Goal: Find specific page/section: Find specific page/section

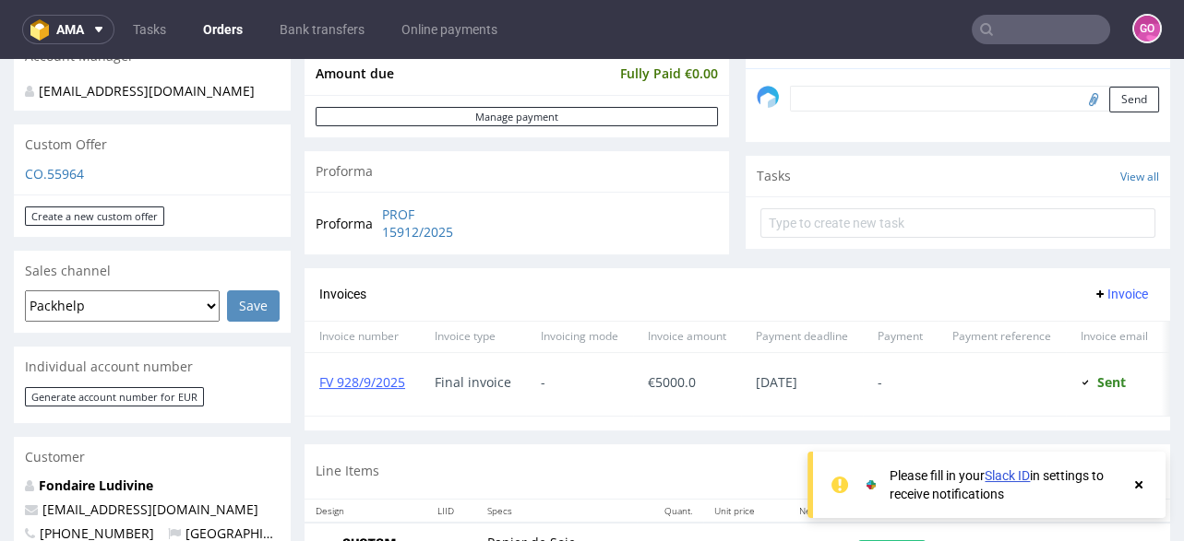
scroll to position [589, 0]
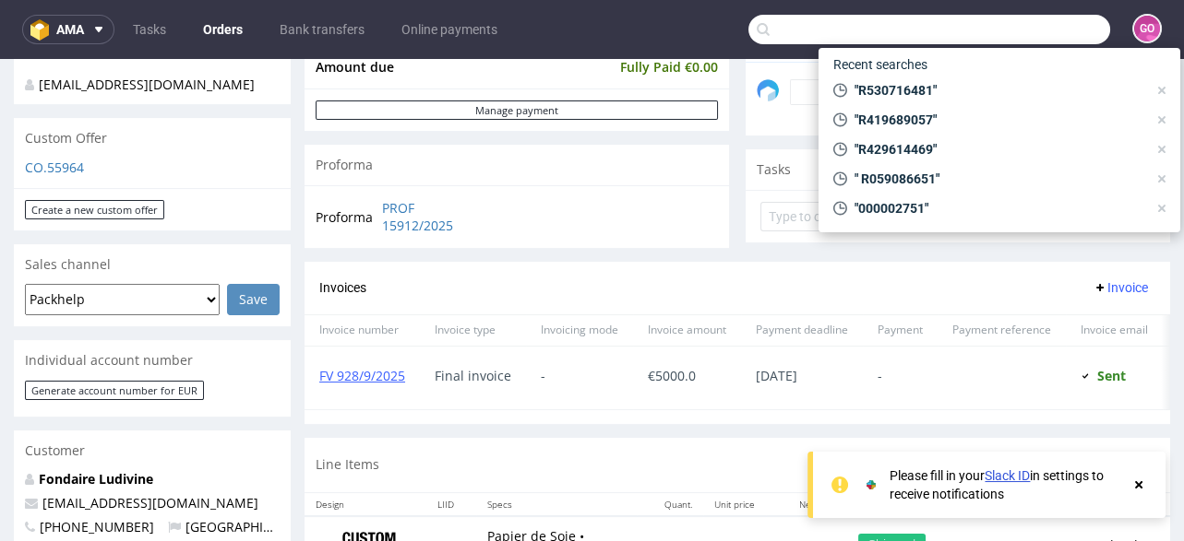
click at [1008, 24] on input "text" at bounding box center [929, 30] width 362 height 30
paste input "R241512780"
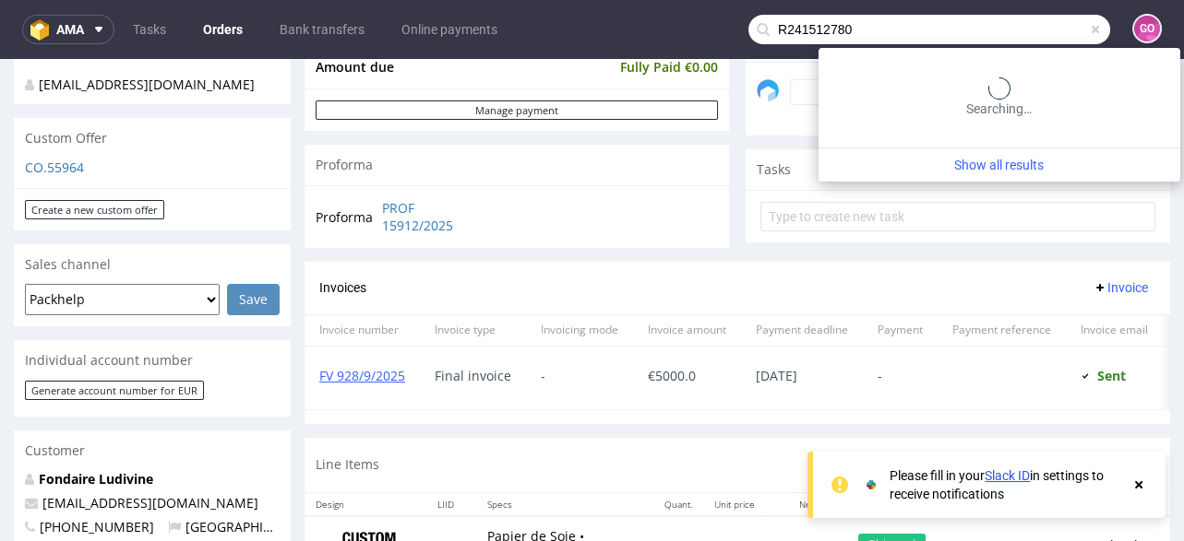
type input "R241512780"
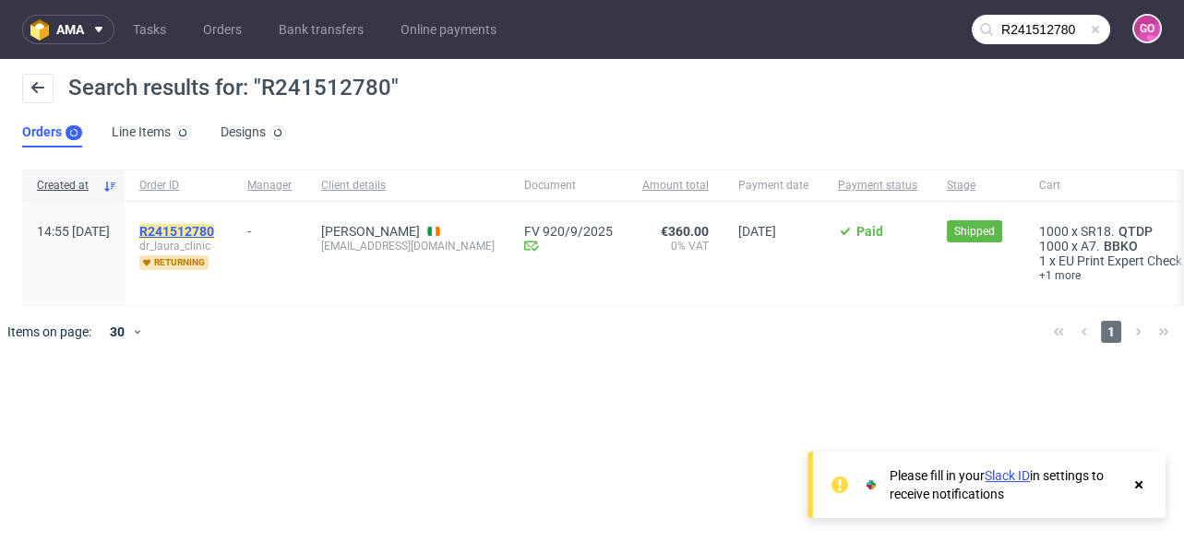
click at [210, 224] on mark "R241512780" at bounding box center [176, 231] width 75 height 15
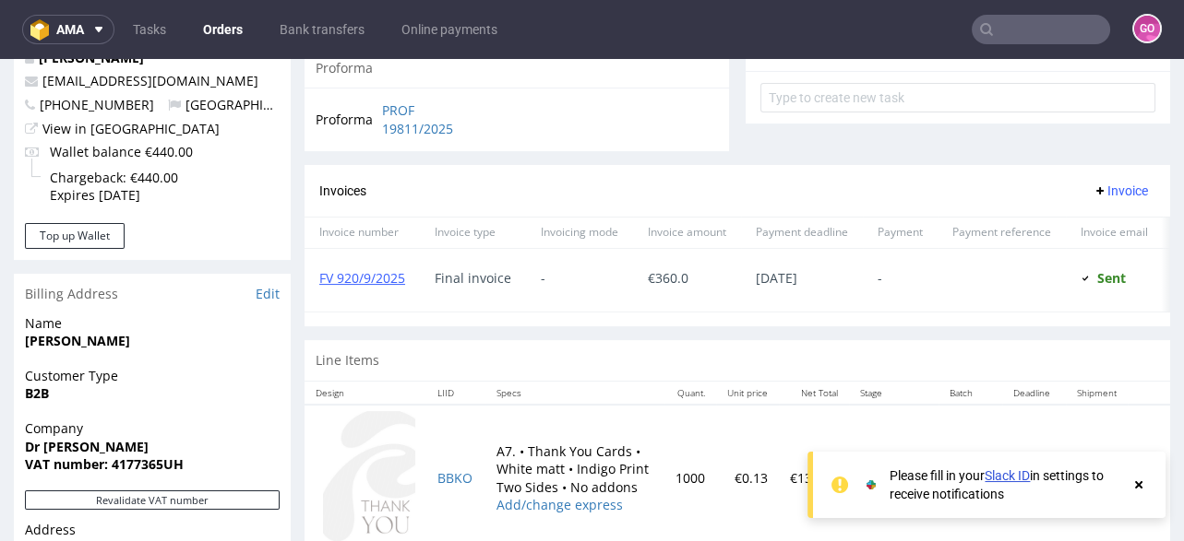
scroll to position [517, 0]
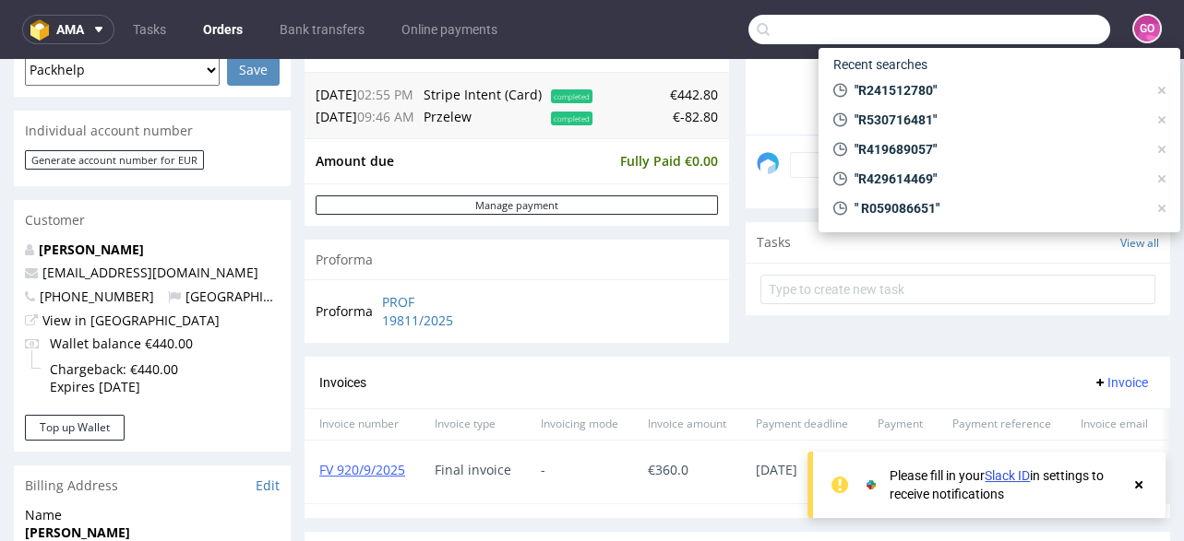
click at [1061, 26] on input "text" at bounding box center [929, 30] width 362 height 30
paste input "R543937046"
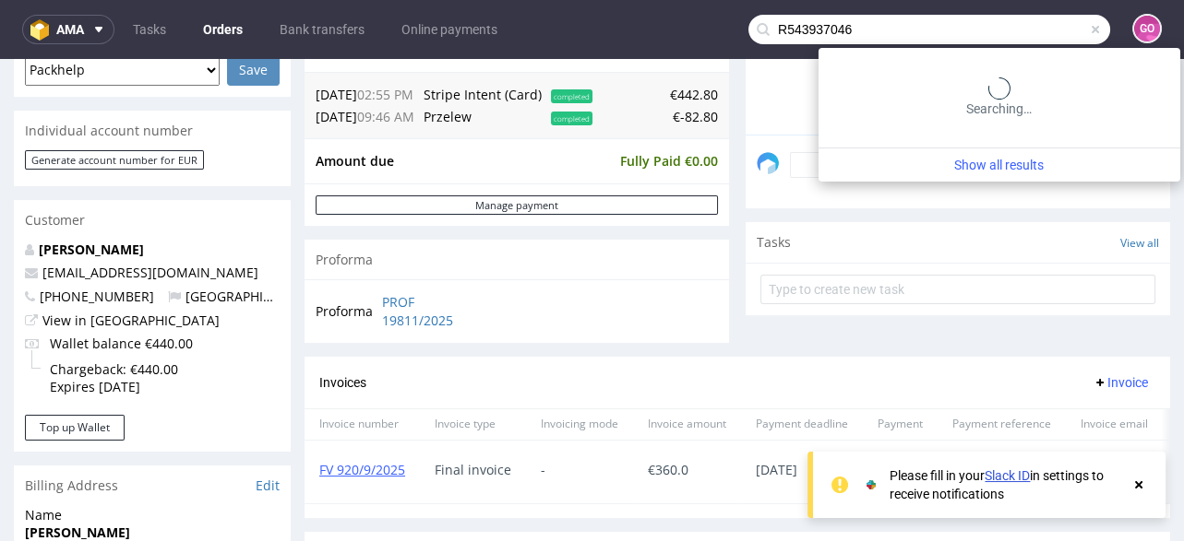
type input "R543937046"
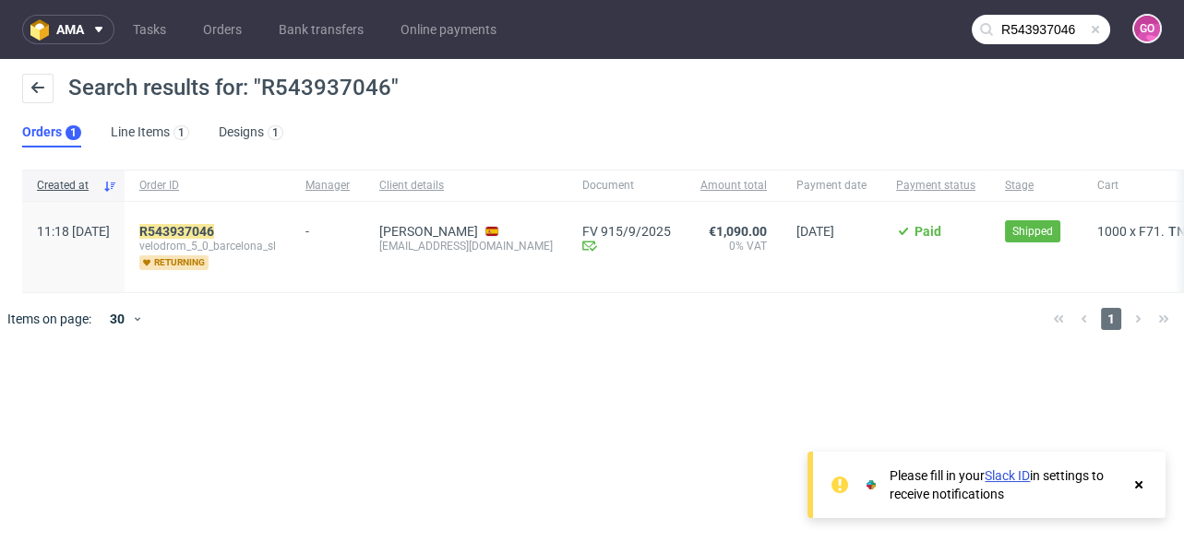
drag, startPoint x: 557, startPoint y: 125, endPoint x: 244, endPoint y: 216, distance: 326.7
click at [244, 216] on div "R543937046 velodrom_5_0_barcelona_sl returning" at bounding box center [208, 247] width 166 height 90
click at [214, 226] on mark "R543937046" at bounding box center [176, 231] width 75 height 15
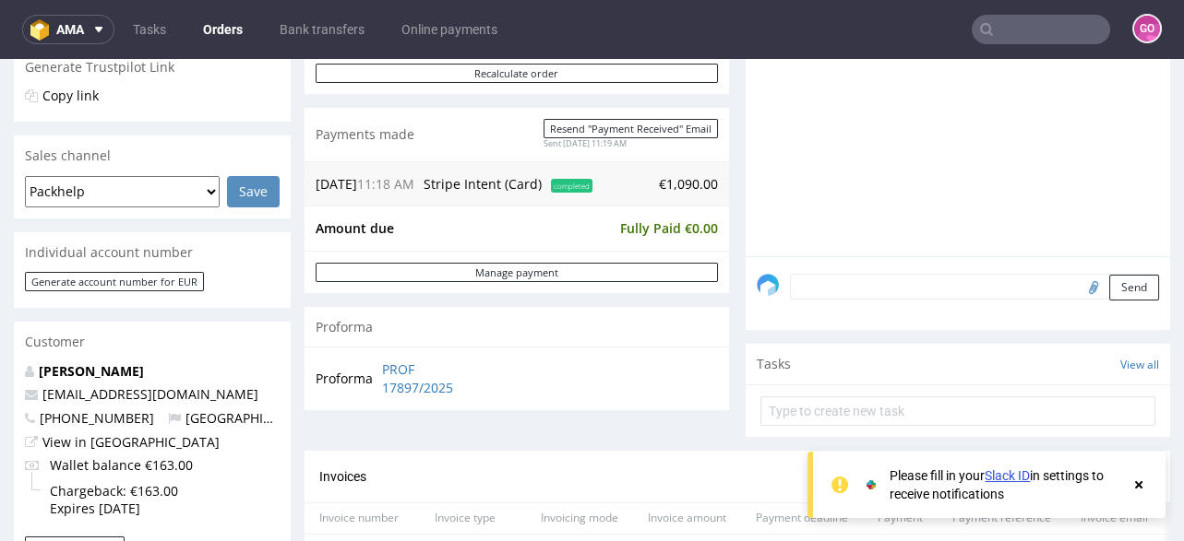
scroll to position [369, 0]
